Goal: Task Accomplishment & Management: Complete application form

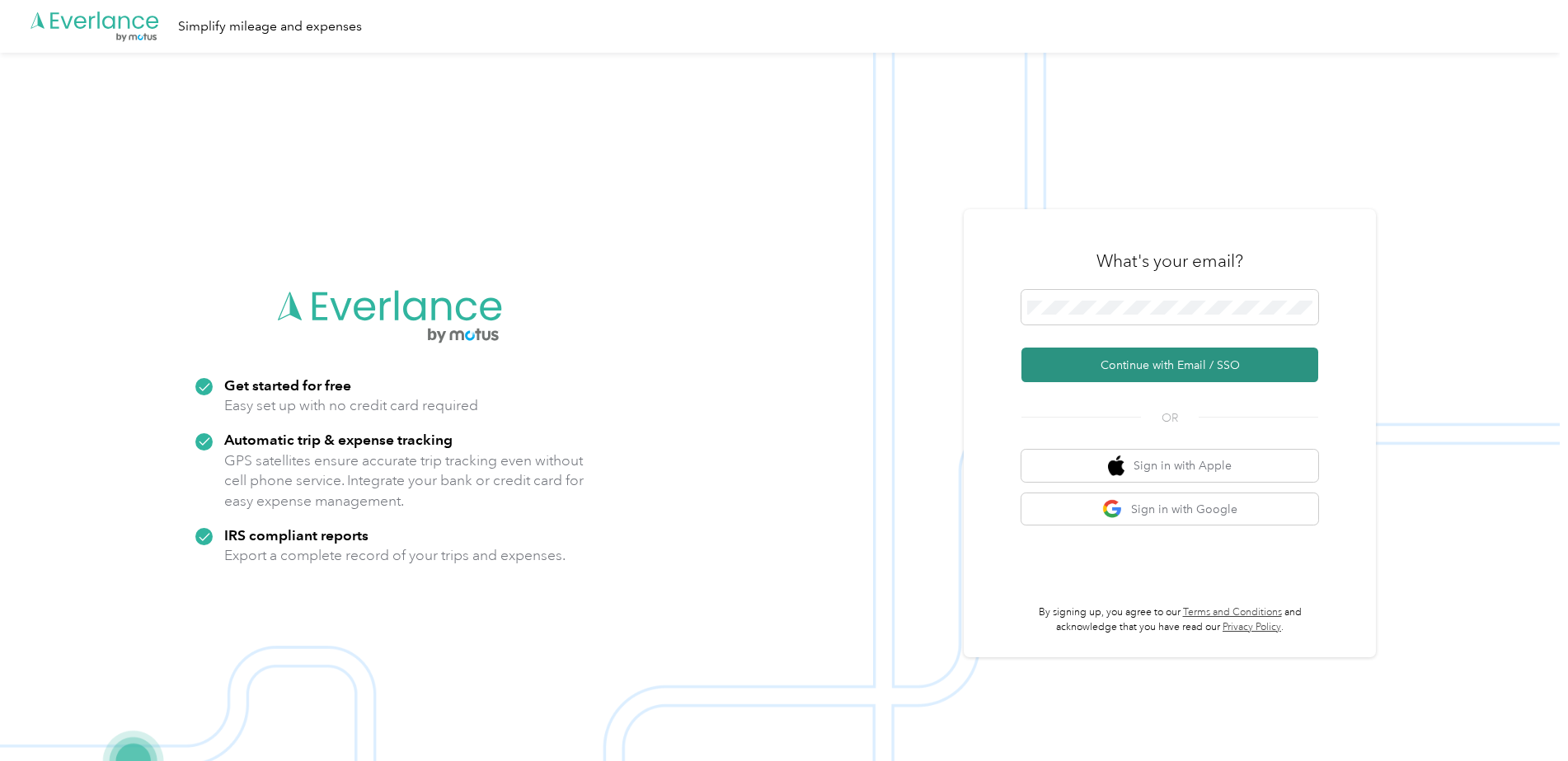
click at [1140, 356] on button "Continue with Email / SSO" at bounding box center [1169, 364] width 297 height 34
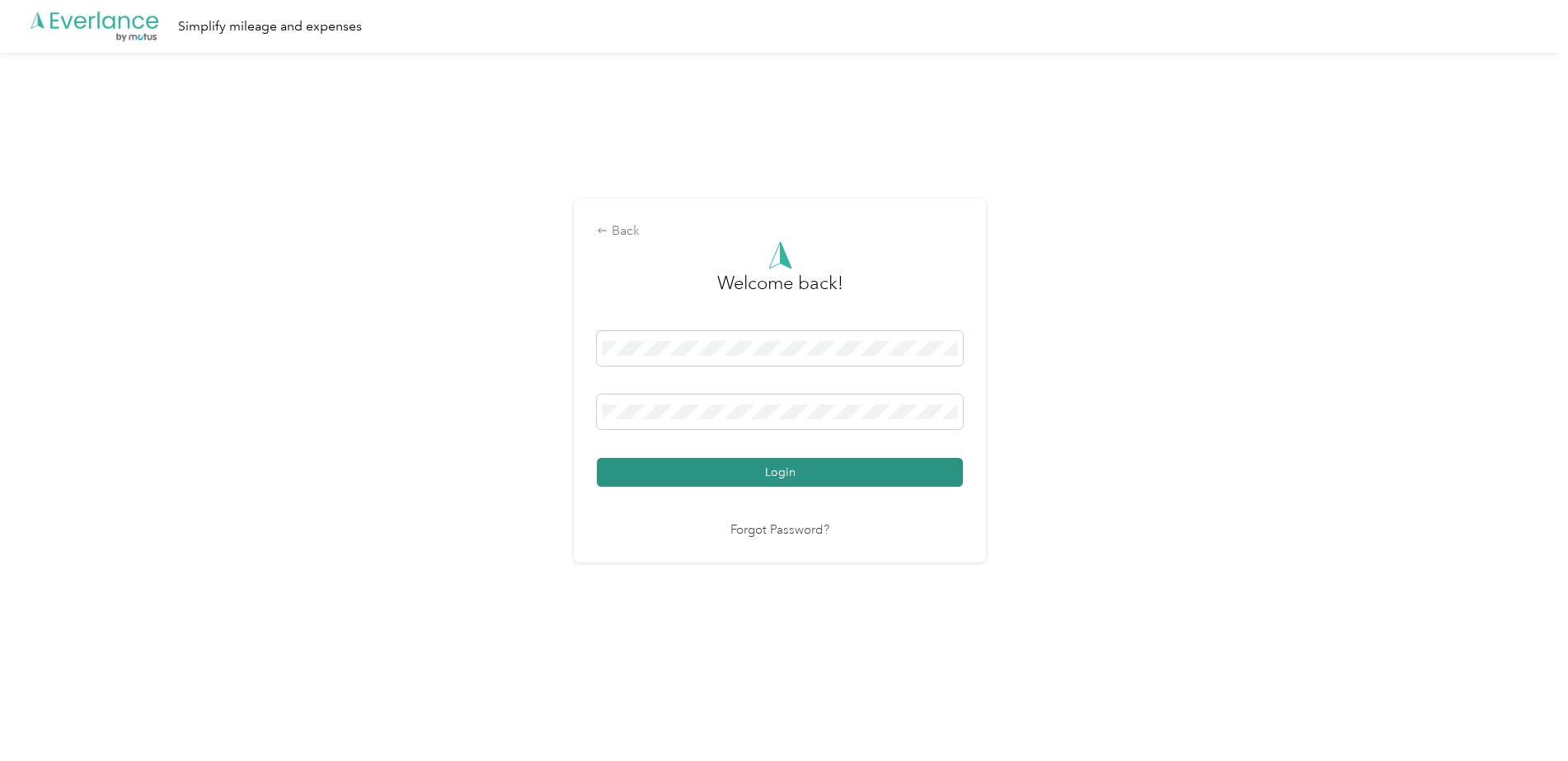
click at [747, 463] on button "Login" at bounding box center [780, 472] width 366 height 29
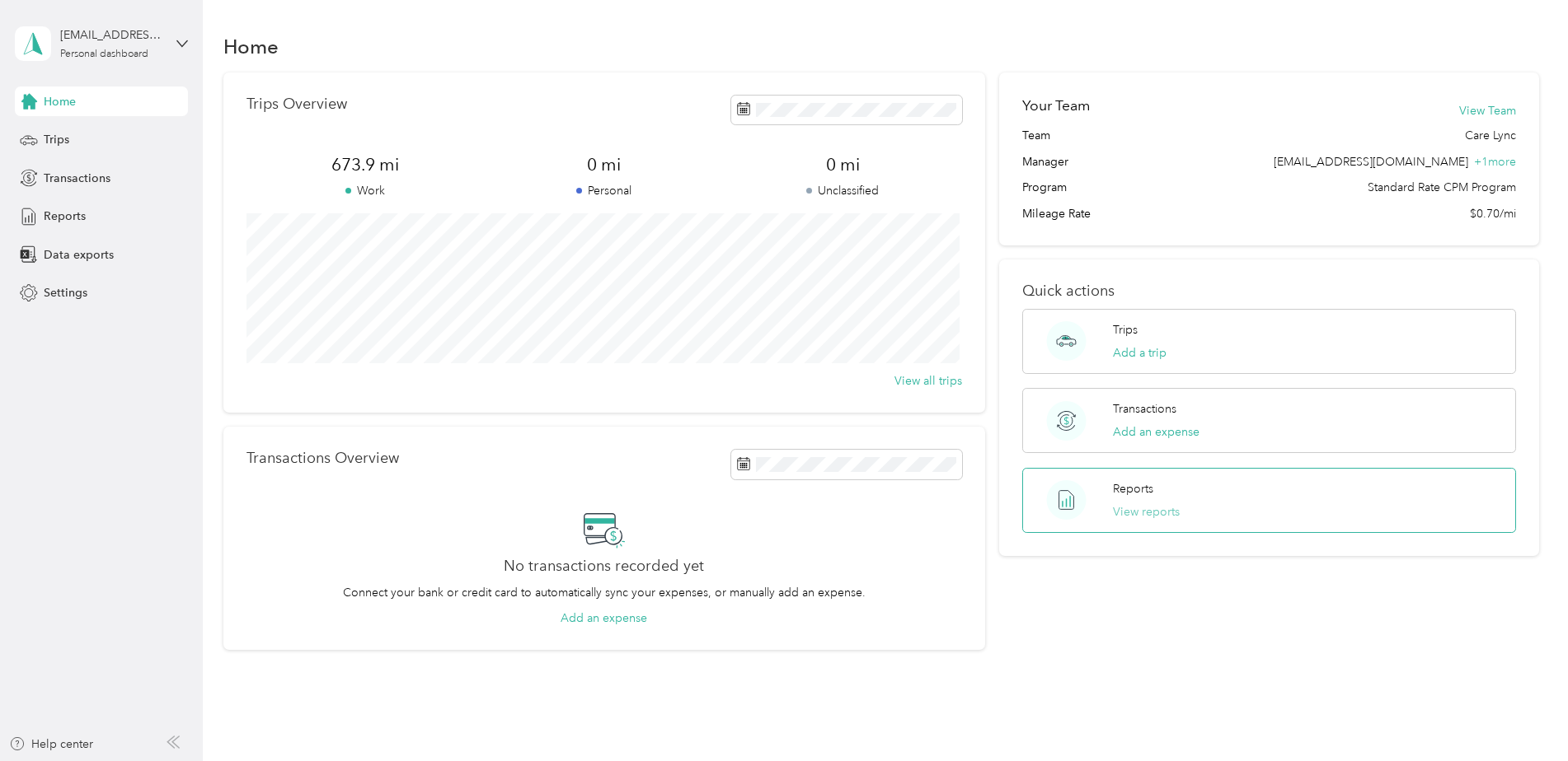
click at [1164, 515] on button "View reports" at bounding box center [1146, 512] width 67 height 18
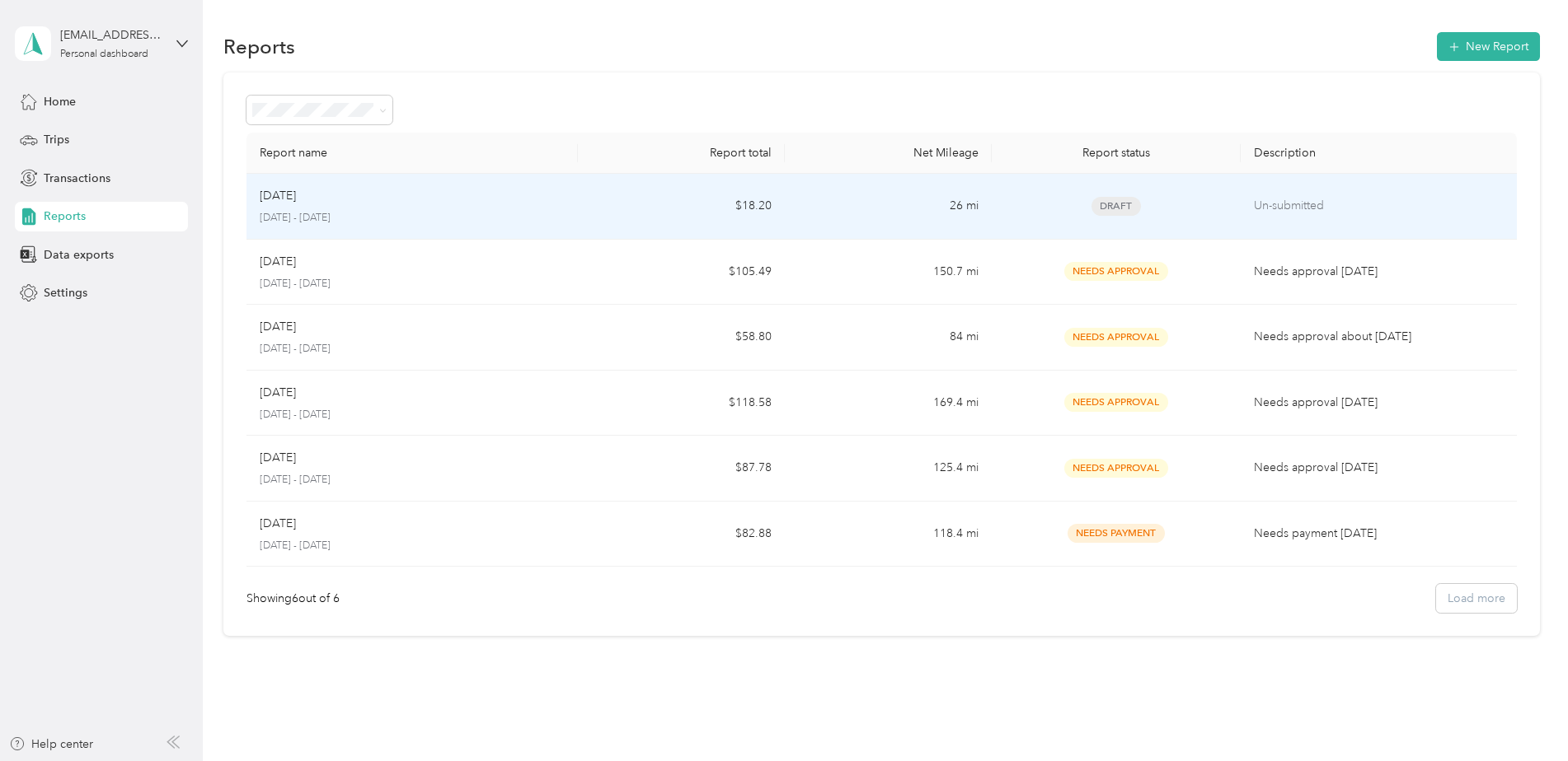
click at [1268, 202] on p "Un-submitted" at bounding box center [1379, 206] width 249 height 18
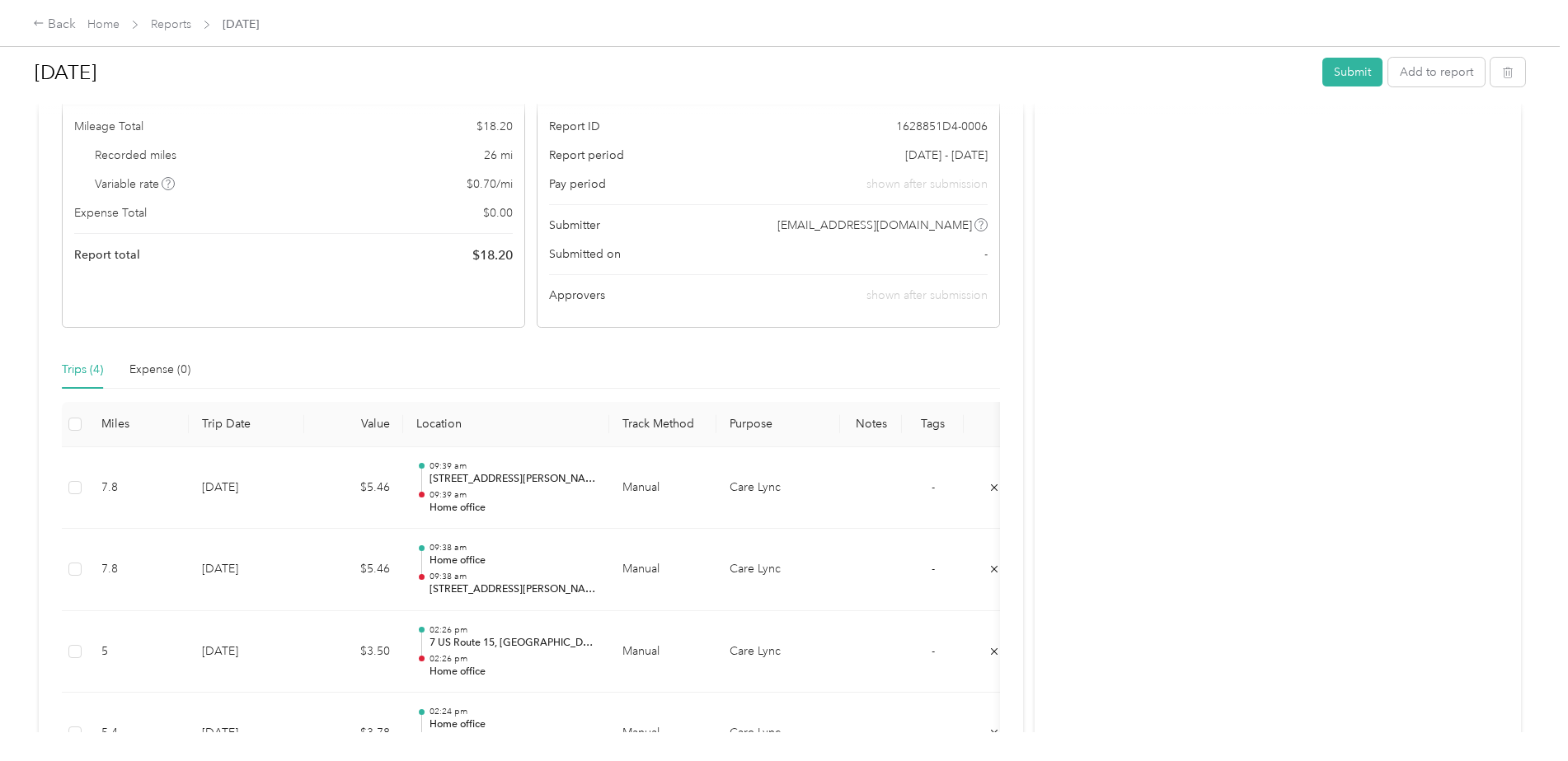
scroll to position [68, 0]
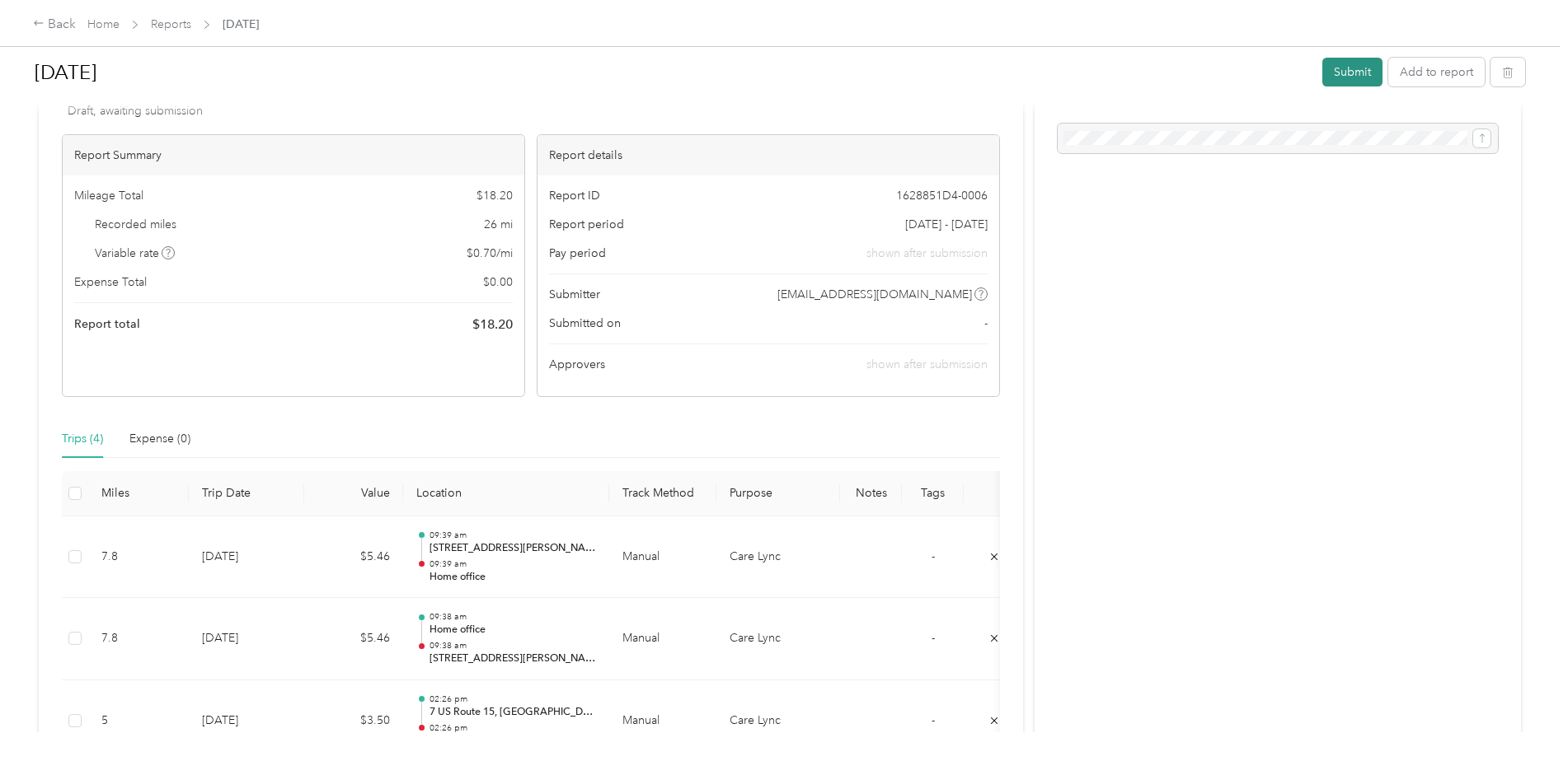
click at [1348, 66] on button "Submit" at bounding box center [1352, 71] width 60 height 29
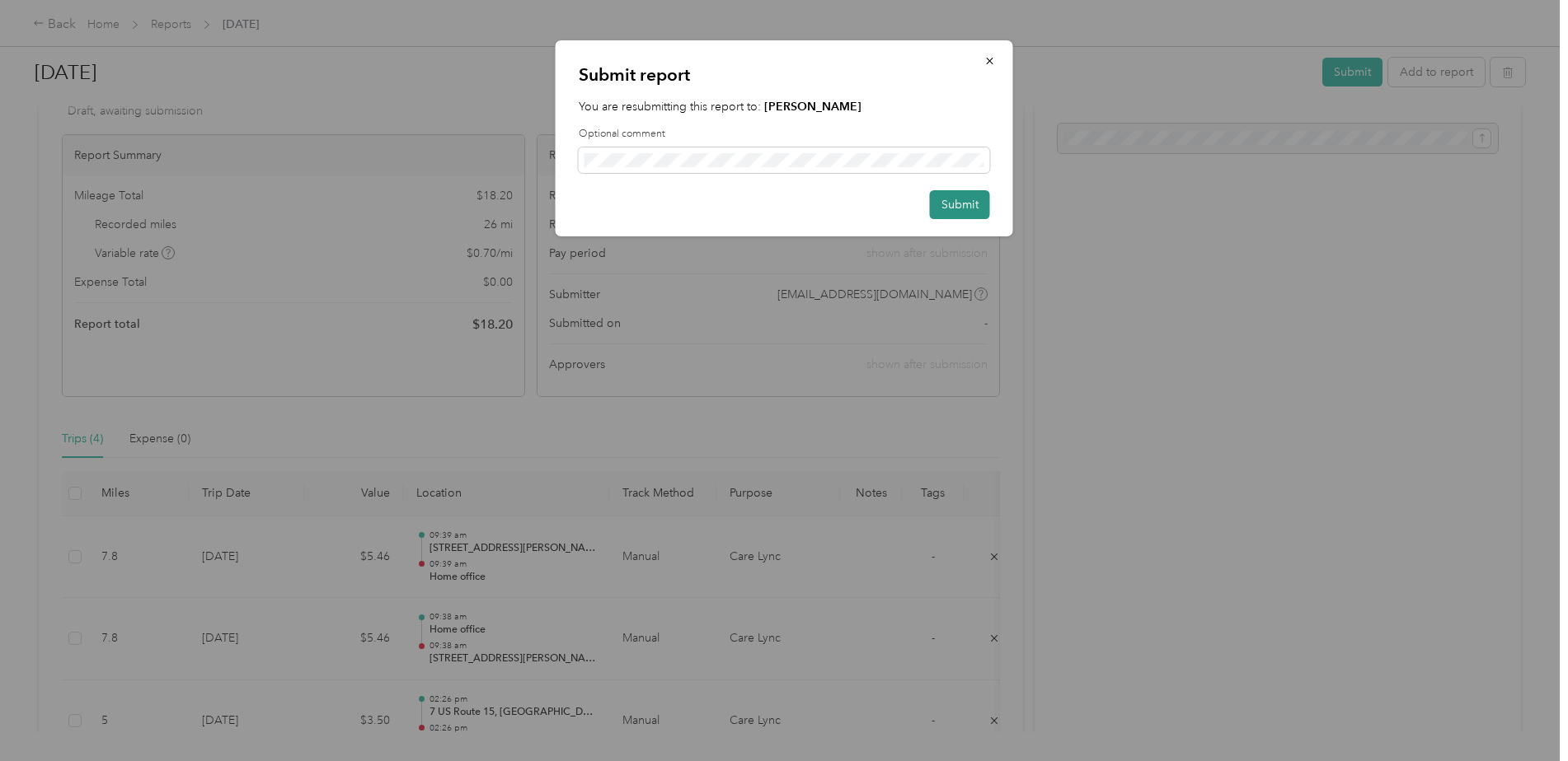
click at [955, 204] on button "Submit" at bounding box center [959, 204] width 60 height 29
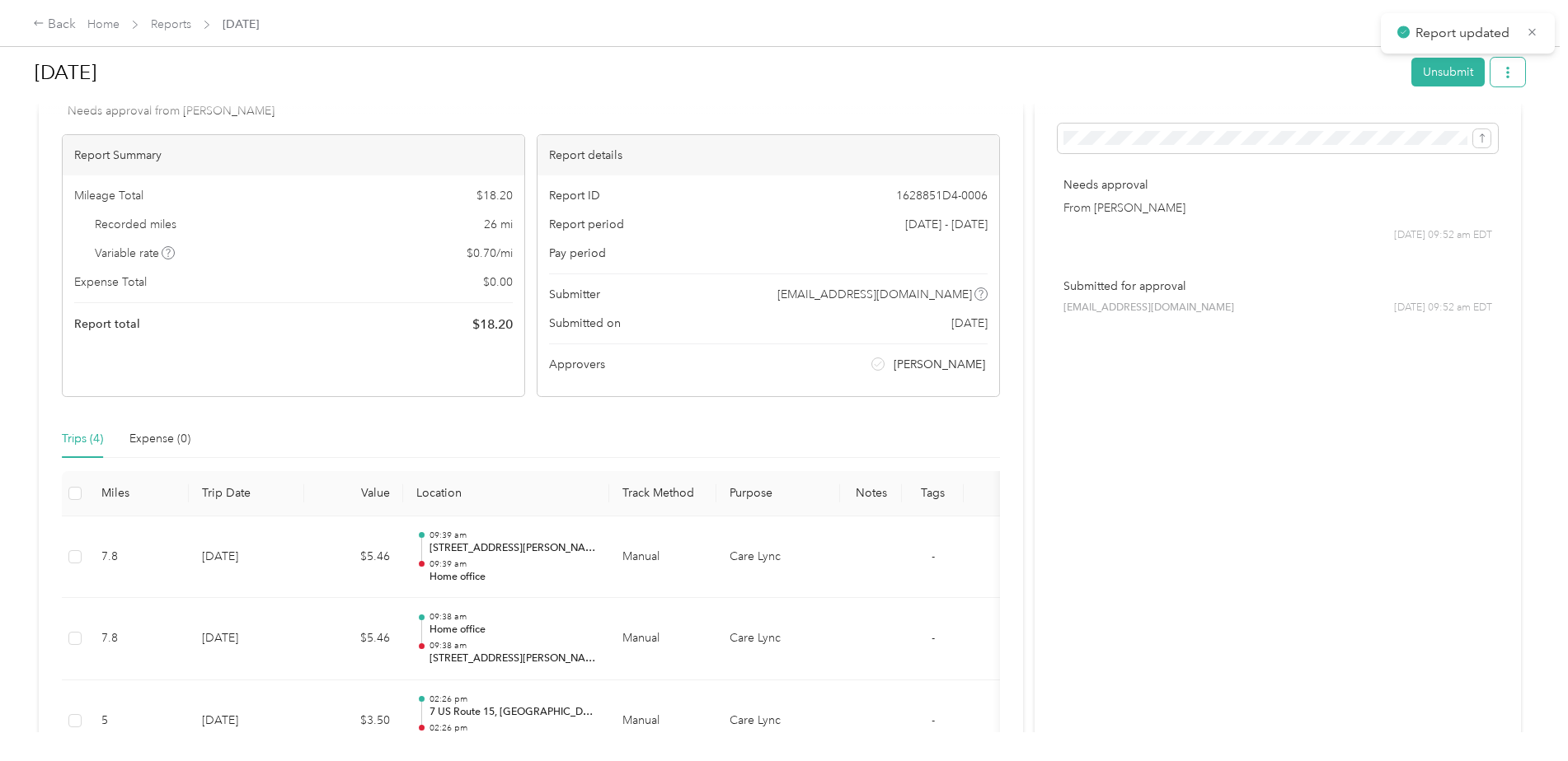
click at [1514, 80] on button "button" at bounding box center [1507, 71] width 34 height 29
click at [1475, 133] on span "Download" at bounding box center [1456, 133] width 55 height 18
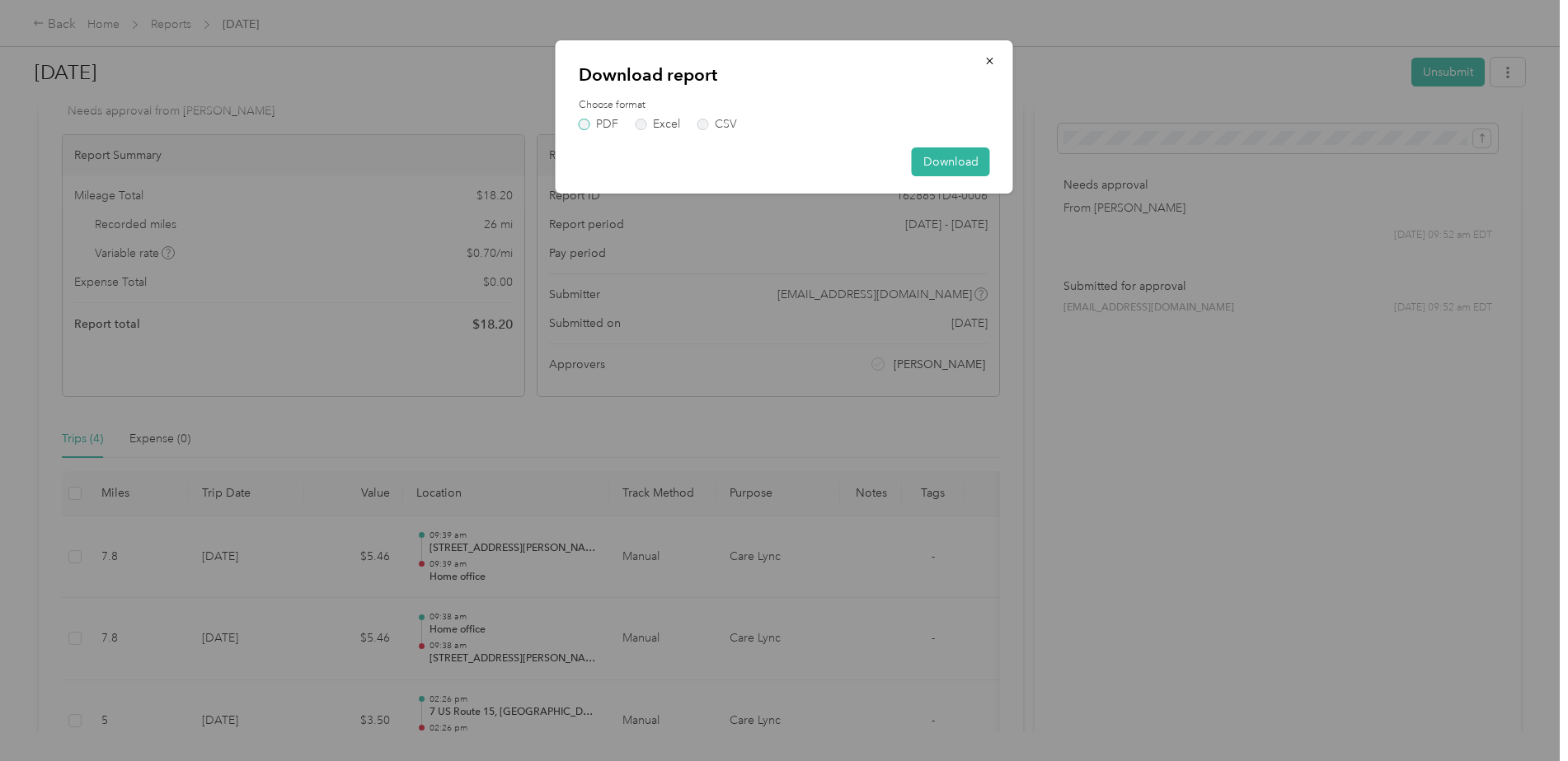
click at [584, 124] on label "PDF" at bounding box center [598, 124] width 40 height 11
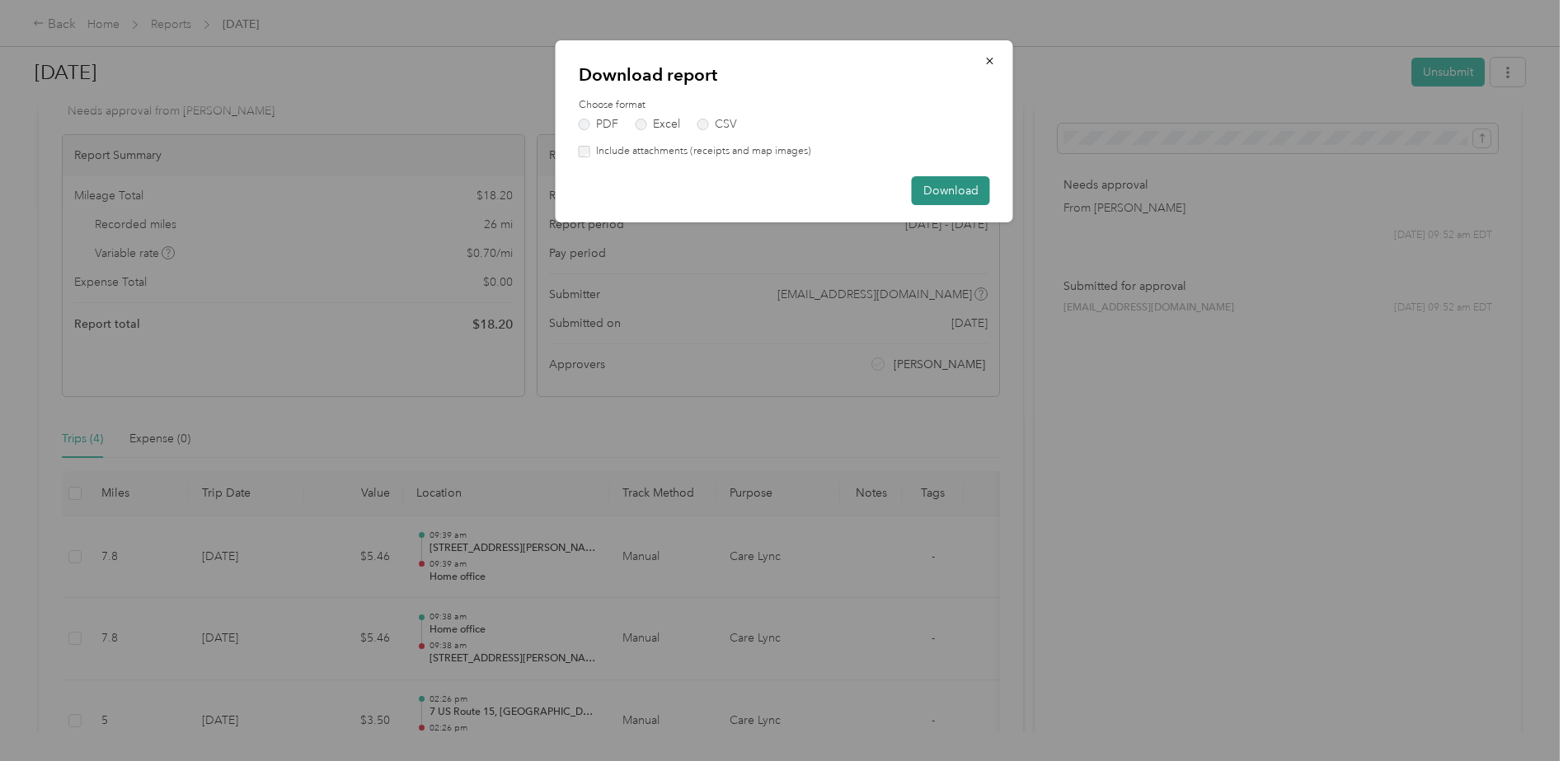
click at [950, 187] on button "Download" at bounding box center [951, 190] width 79 height 29
